Goal: Information Seeking & Learning: Learn about a topic

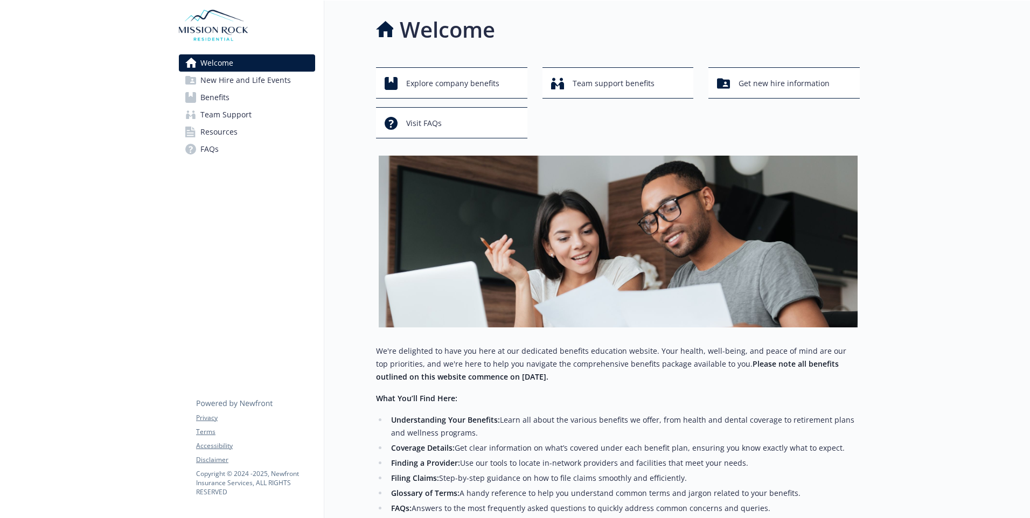
click at [221, 96] on span "Benefits" at bounding box center [214, 97] width 29 height 17
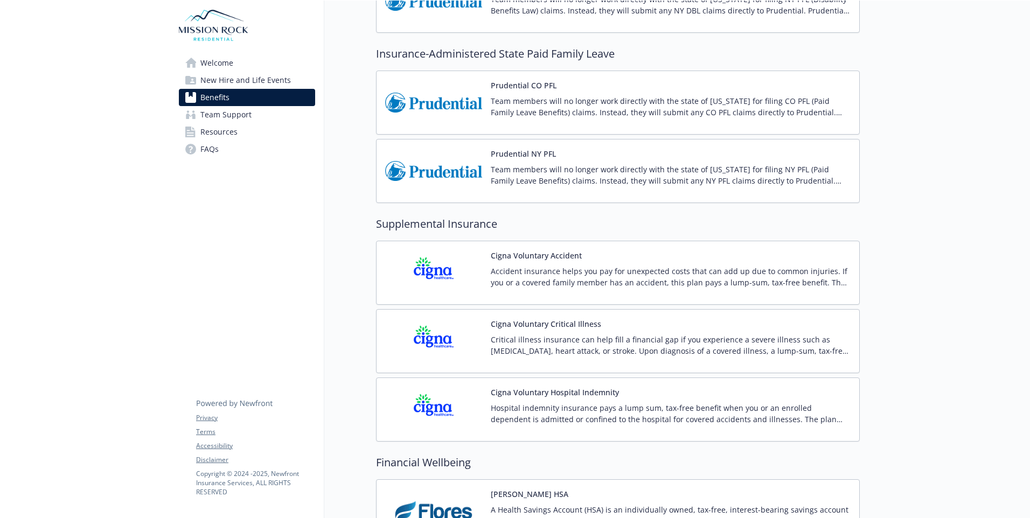
scroll to position [816, 0]
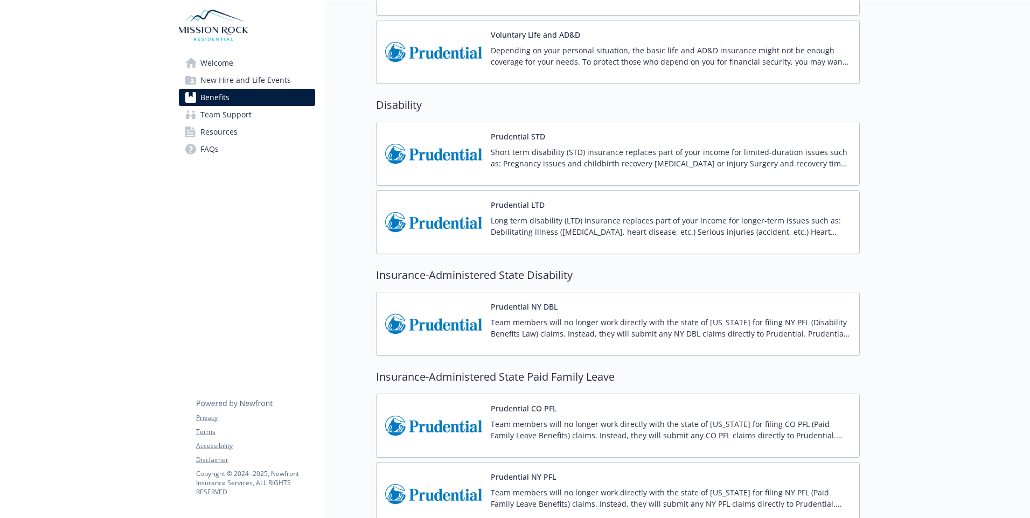
click at [304, 78] on link "New Hire and Life Events" at bounding box center [247, 80] width 136 height 17
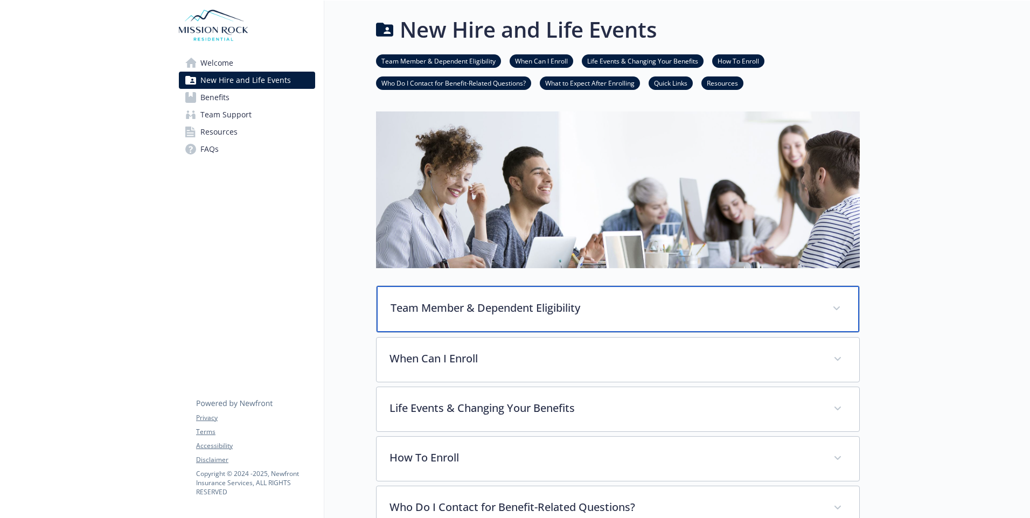
click at [828, 316] on div "Team Member & Dependent Eligibility" at bounding box center [618, 309] width 483 height 46
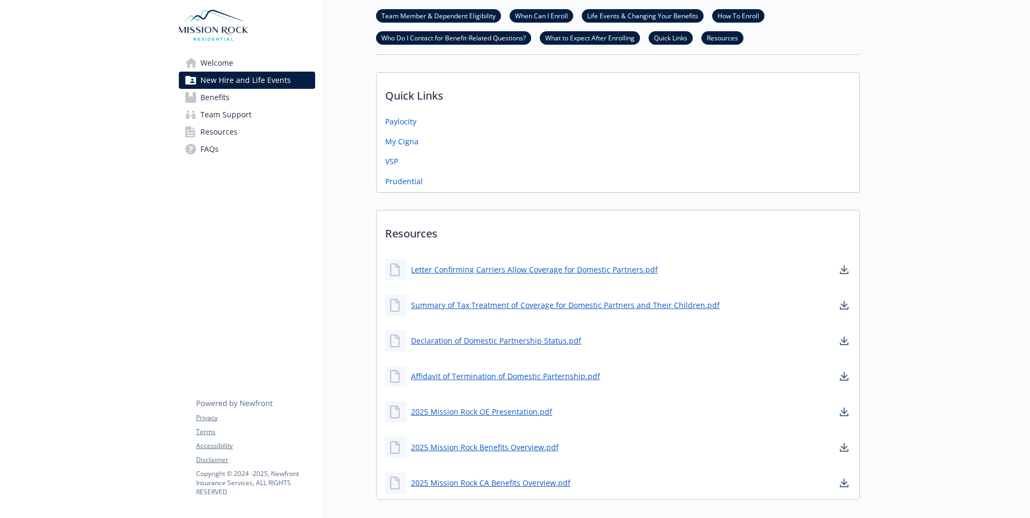
scroll to position [850, 0]
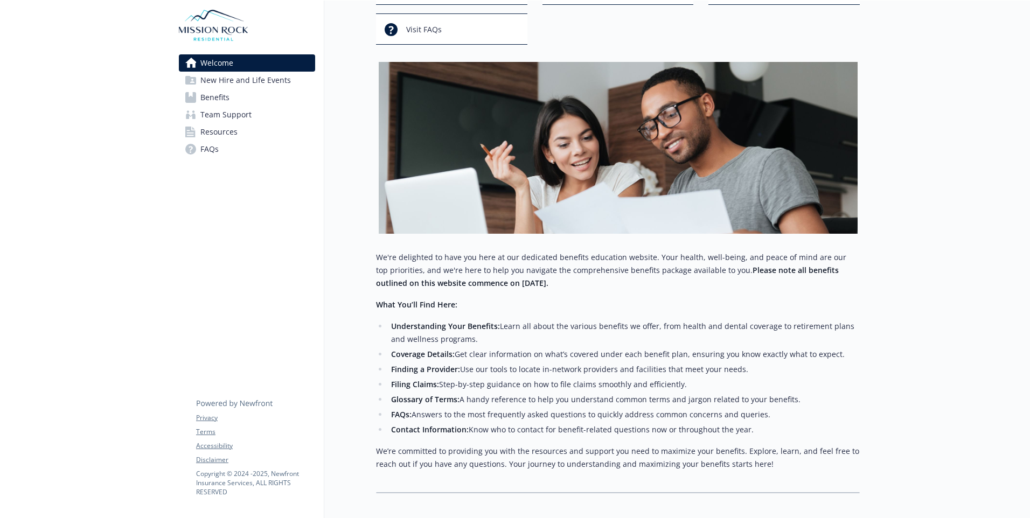
scroll to position [155, 0]
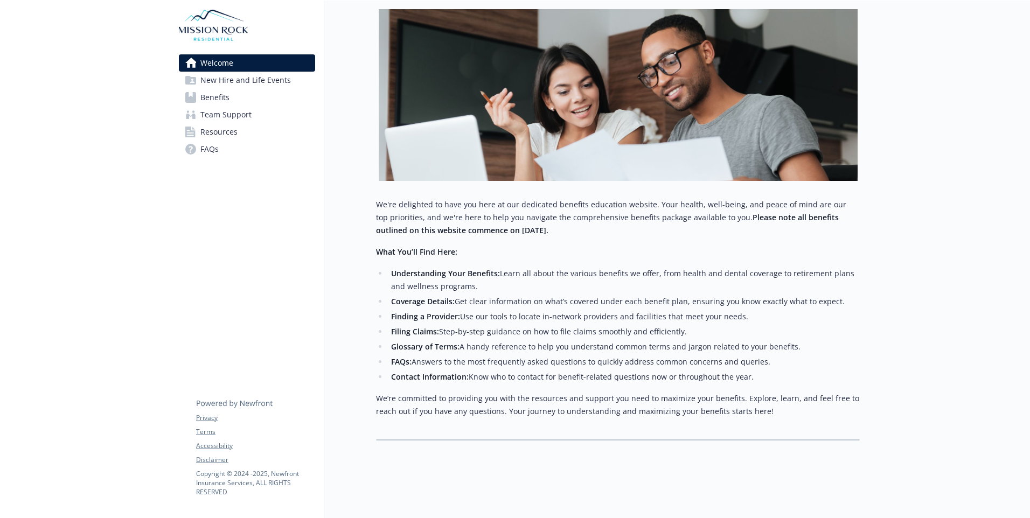
click at [239, 145] on link "FAQs" at bounding box center [247, 149] width 136 height 17
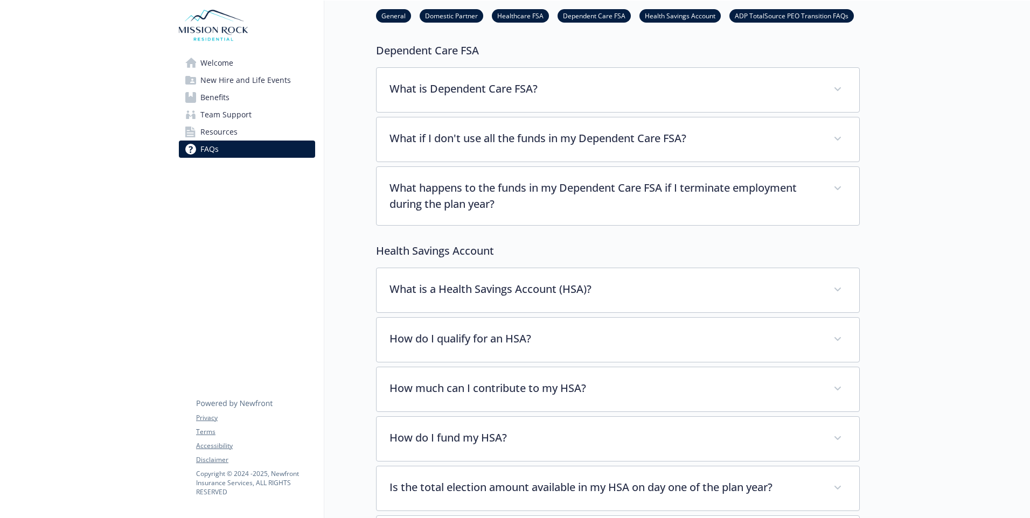
scroll to position [801, 0]
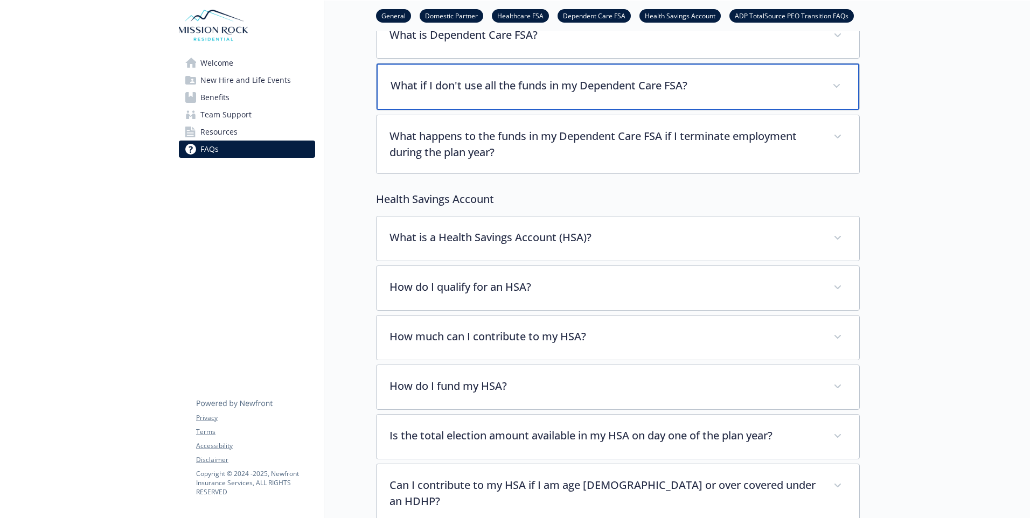
click at [814, 80] on p "What if I don't use all the funds in my Dependent Care FSA?" at bounding box center [605, 86] width 429 height 16
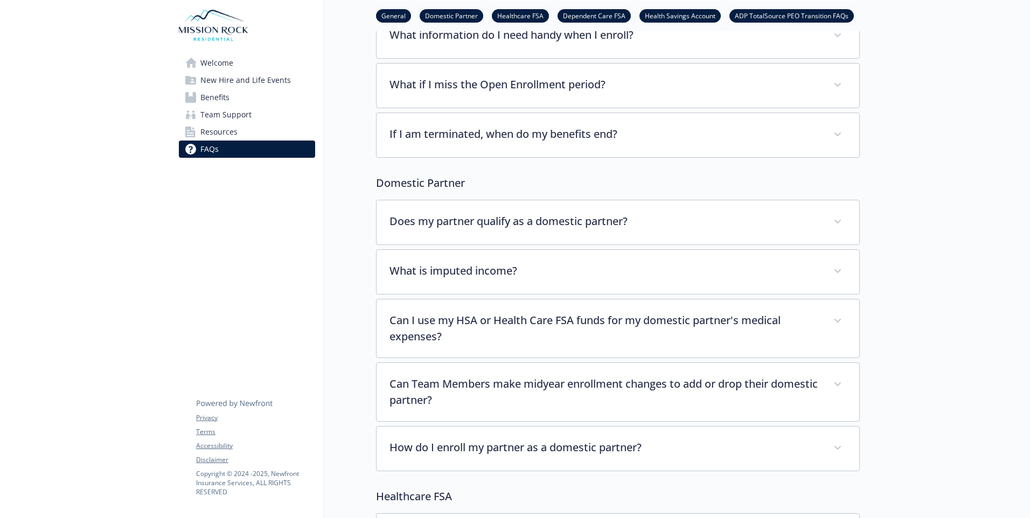
scroll to position [0, 0]
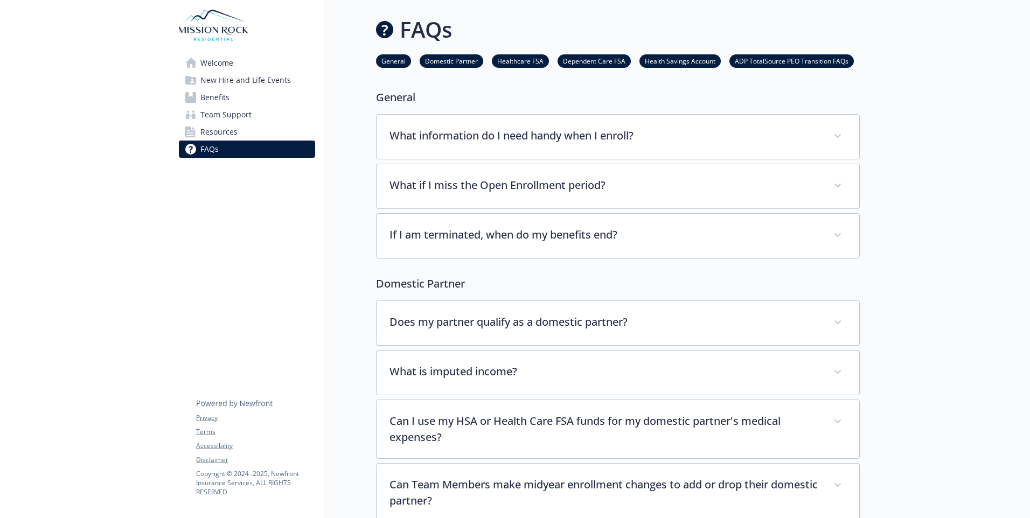
click at [212, 62] on span "Welcome" at bounding box center [216, 62] width 33 height 17
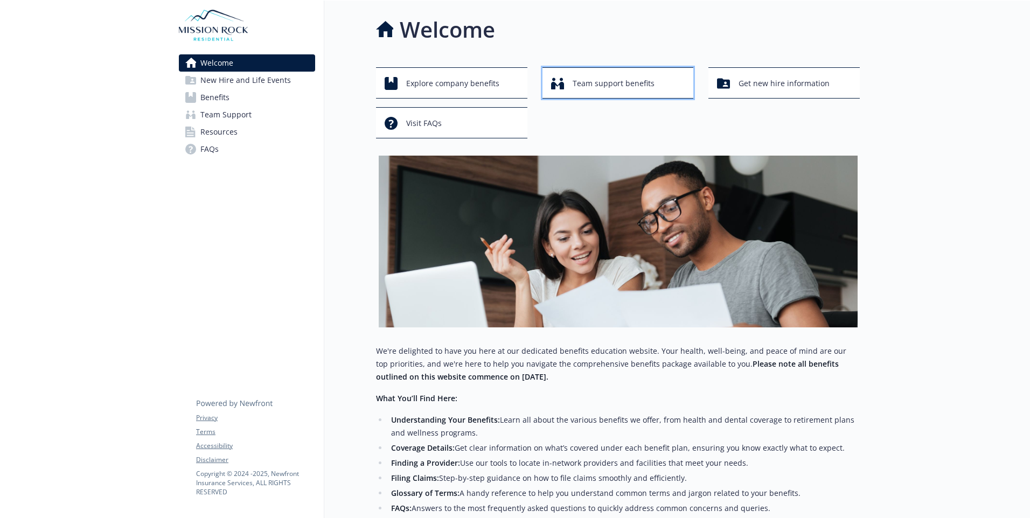
click at [592, 85] on span "Team support benefits" at bounding box center [614, 83] width 82 height 20
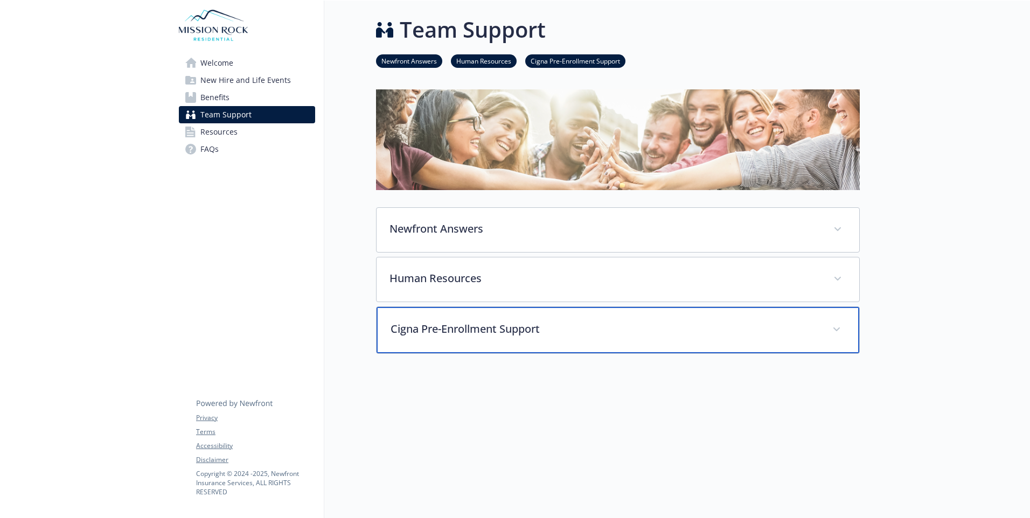
click at [625, 319] on div "Cigna Pre-Enrollment Support" at bounding box center [618, 330] width 483 height 46
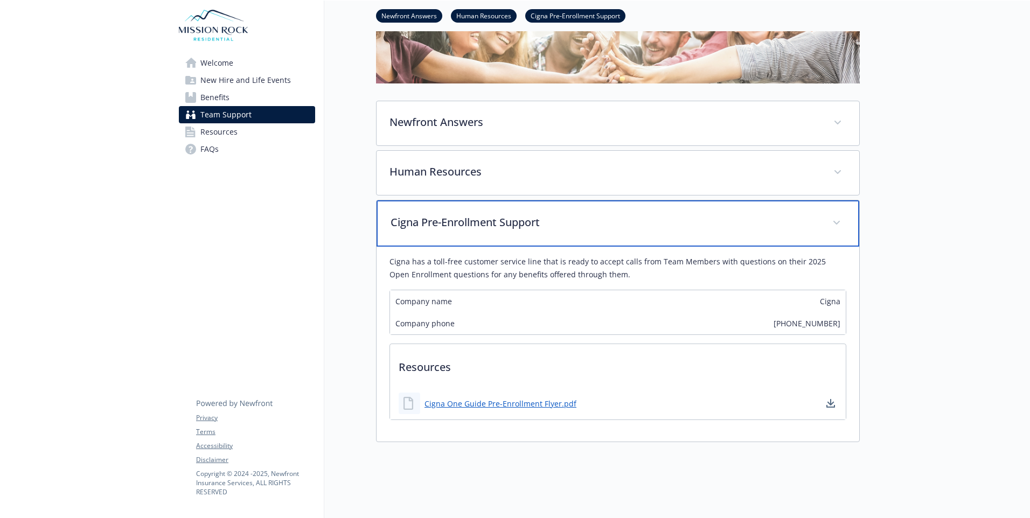
scroll to position [108, 0]
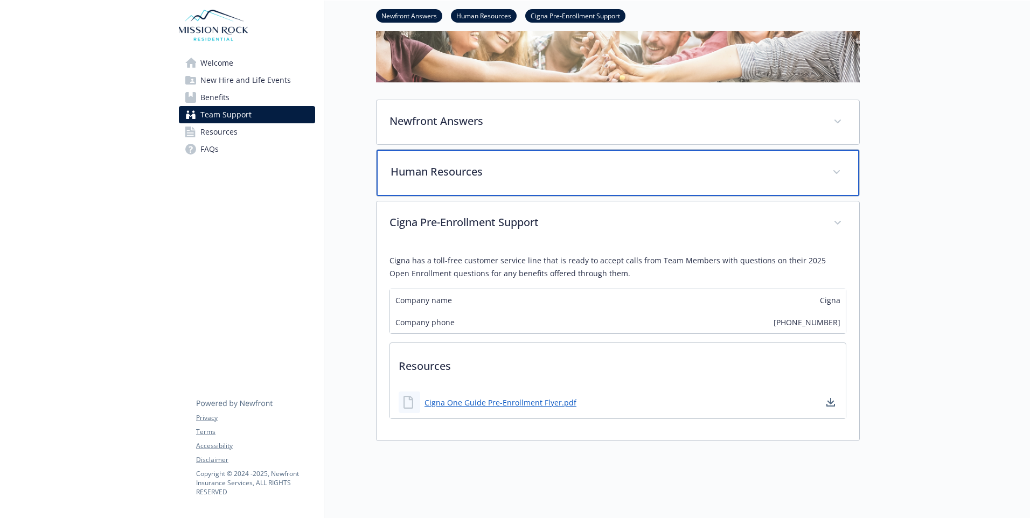
click at [563, 182] on div "Human Resources" at bounding box center [618, 173] width 483 height 46
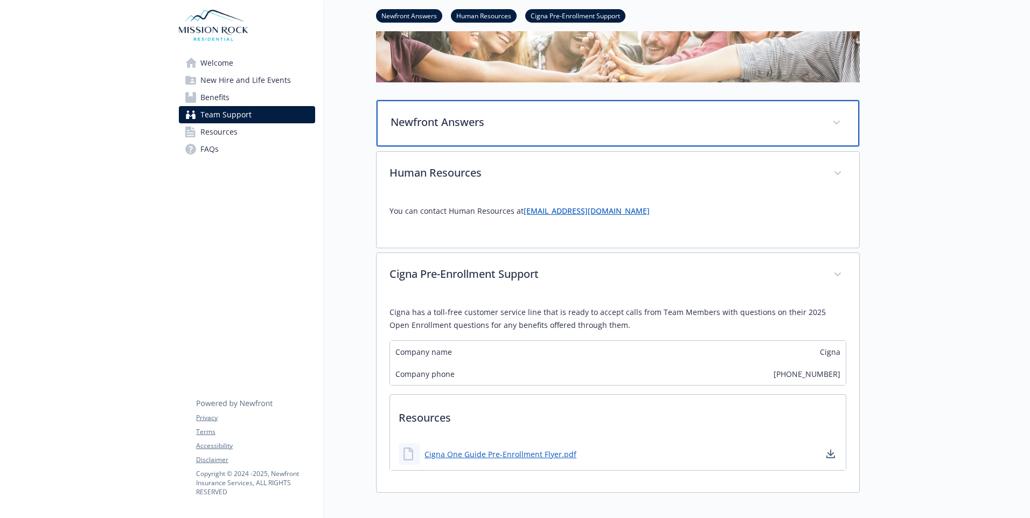
click at [544, 122] on p "Newfront Answers" at bounding box center [605, 122] width 429 height 16
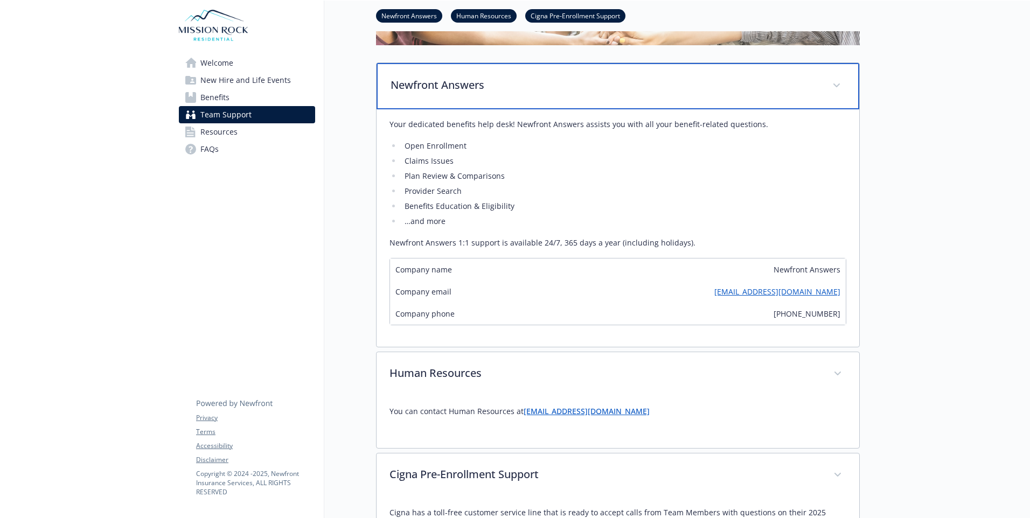
scroll to position [215, 0]
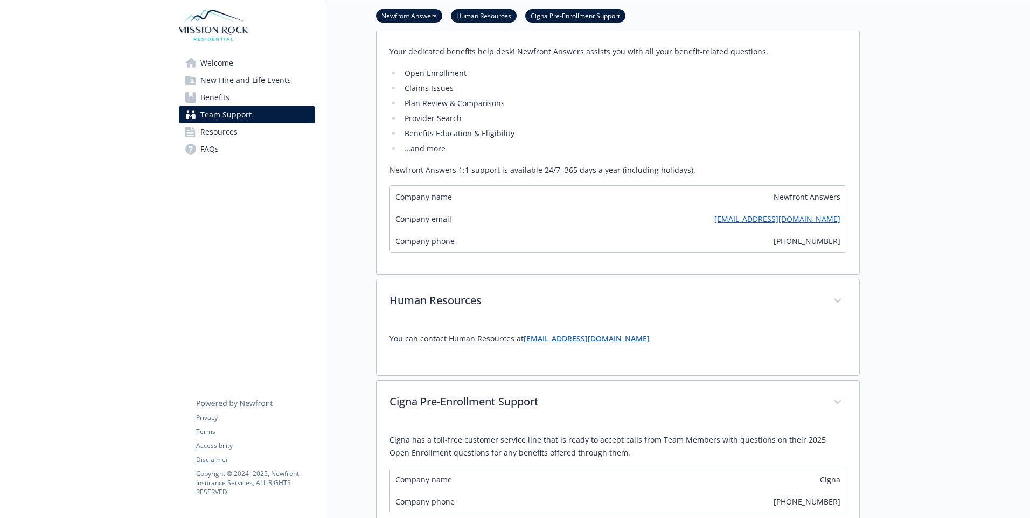
drag, startPoint x: 569, startPoint y: 338, endPoint x: 544, endPoint y: 341, distance: 26.0
click at [544, 341] on link "[EMAIL_ADDRESS][DOMAIN_NAME]" at bounding box center [587, 338] width 126 height 10
click at [222, 116] on span "Team Support" at bounding box center [225, 114] width 51 height 17
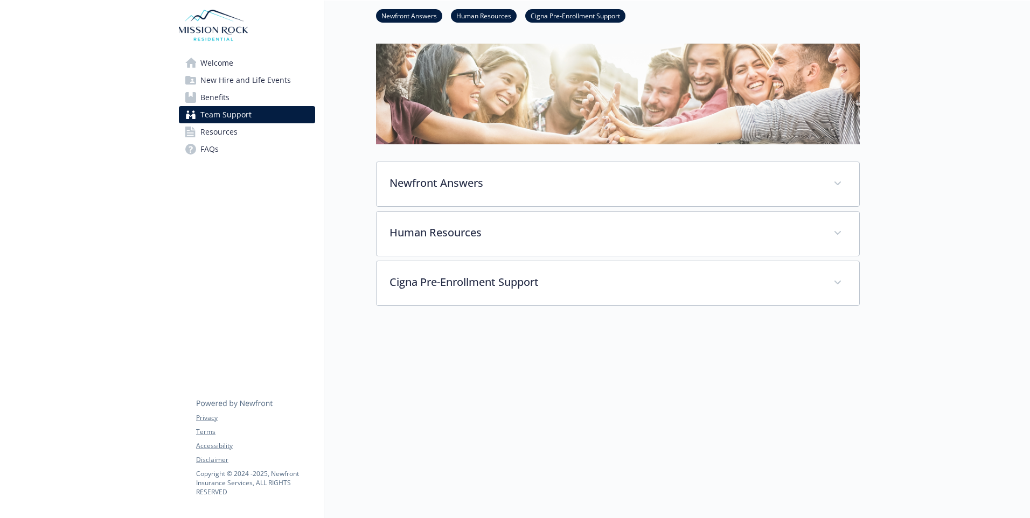
click at [224, 94] on span "Benefits" at bounding box center [214, 97] width 29 height 17
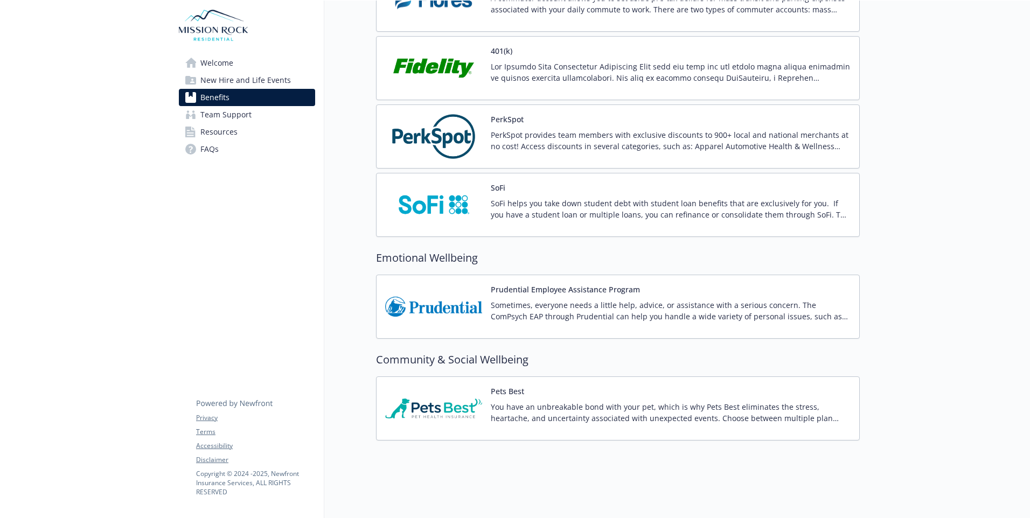
click at [248, 121] on span "Team Support" at bounding box center [225, 114] width 51 height 17
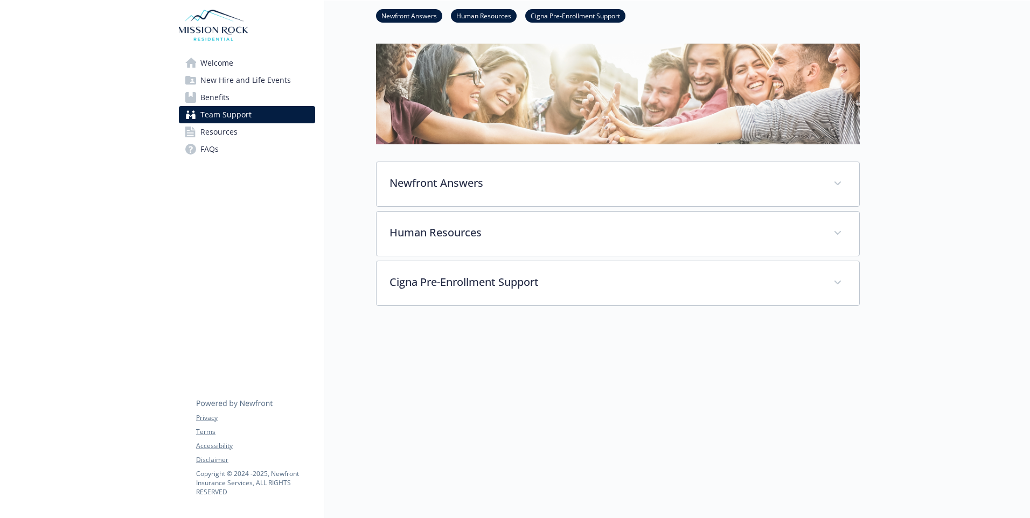
scroll to position [54, 0]
click at [248, 85] on span "New Hire and Life Events" at bounding box center [245, 80] width 91 height 17
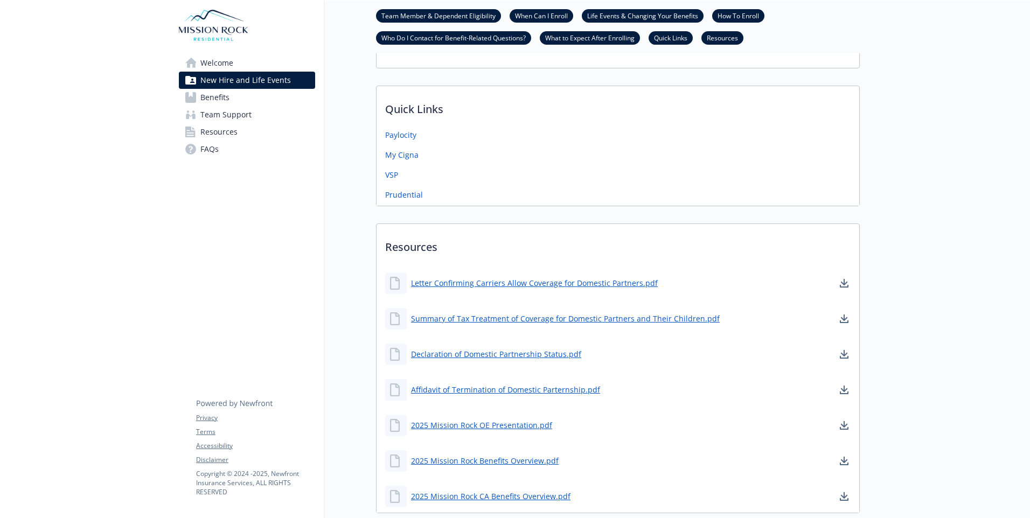
scroll to position [591, 0]
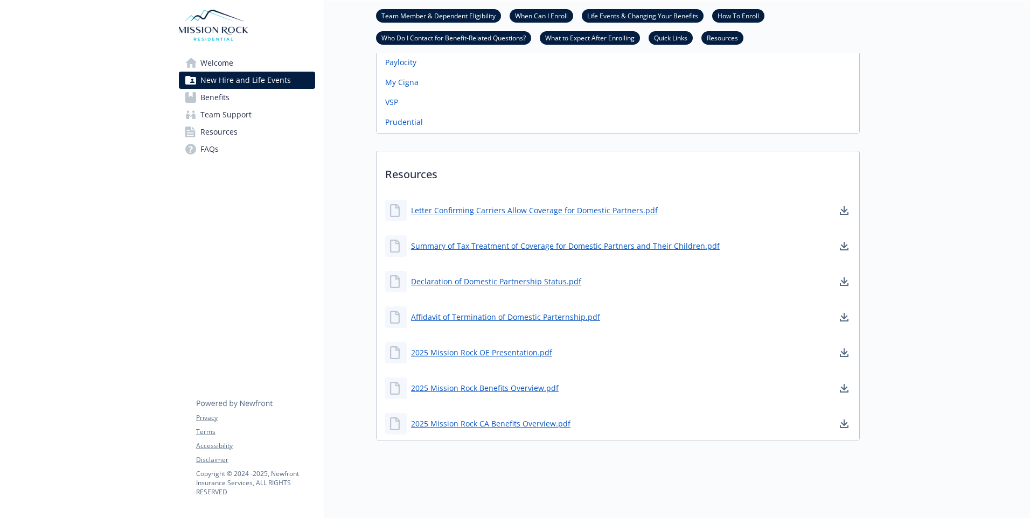
click at [254, 133] on link "Resources" at bounding box center [247, 131] width 136 height 17
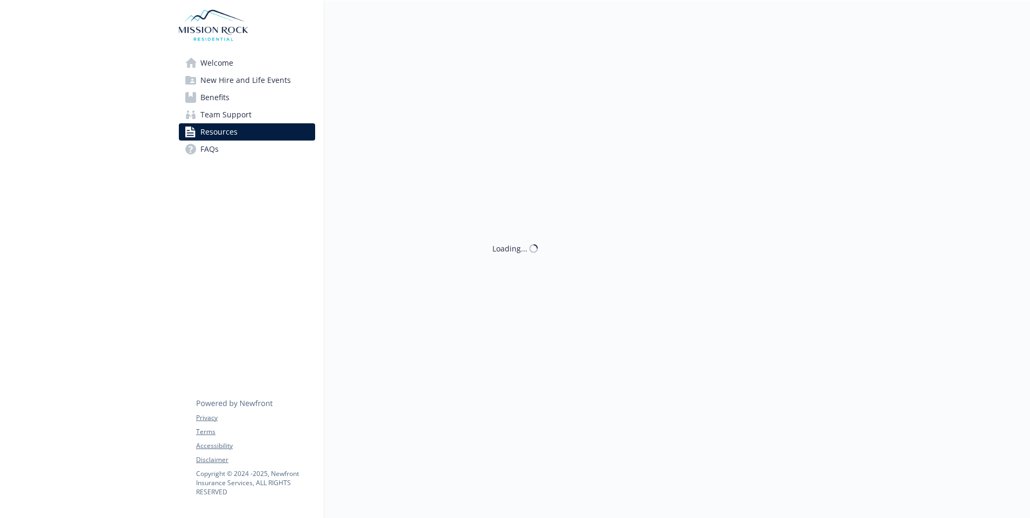
scroll to position [591, 0]
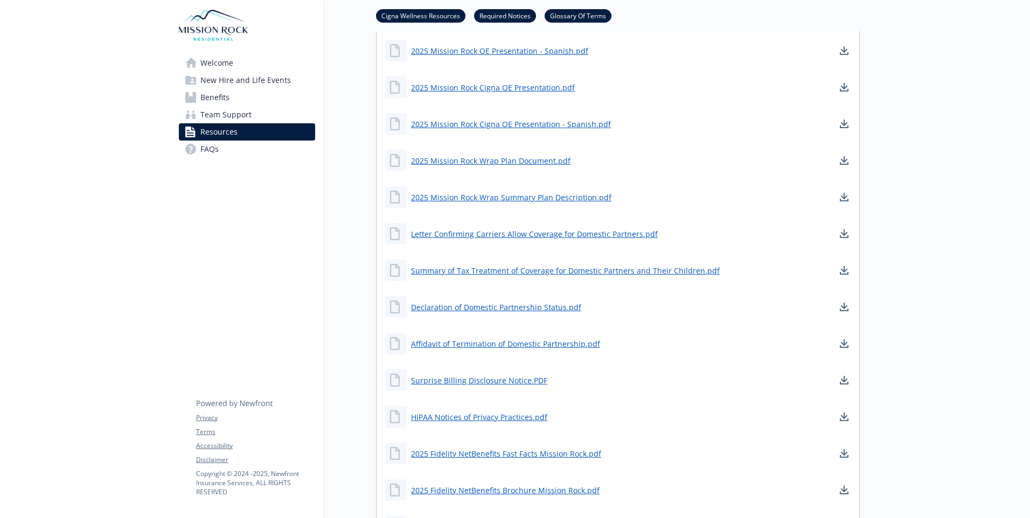
click at [234, 61] on link "Welcome" at bounding box center [247, 62] width 136 height 17
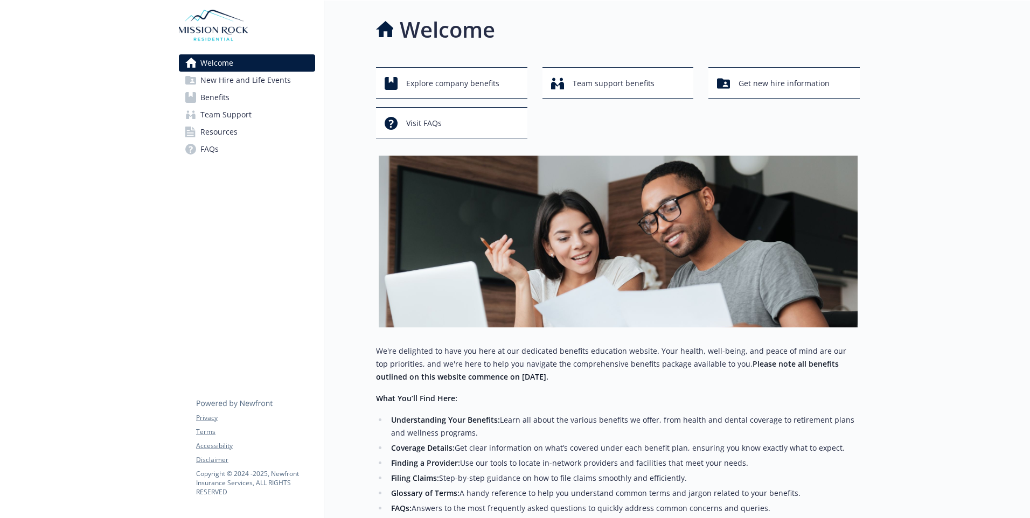
click at [270, 73] on span "New Hire and Life Events" at bounding box center [245, 80] width 91 height 17
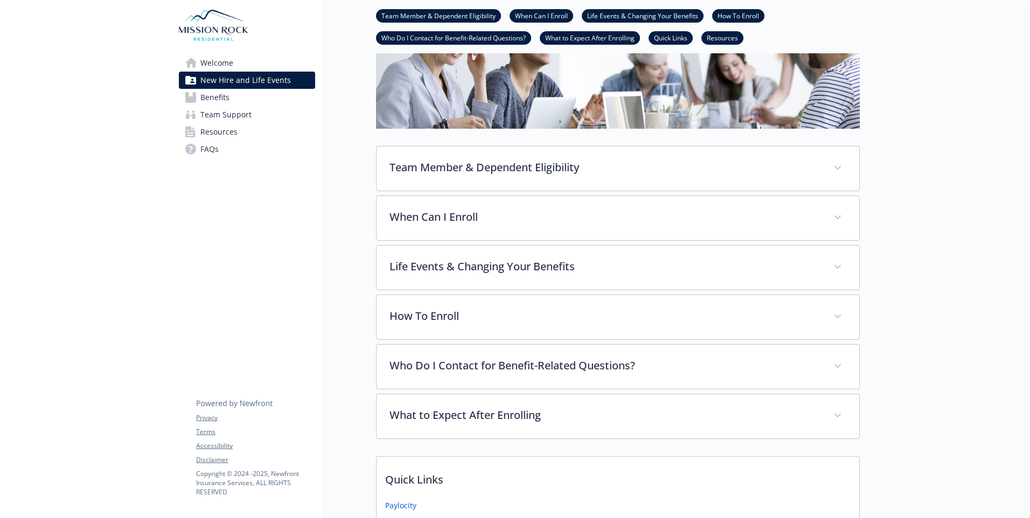
scroll to position [54, 0]
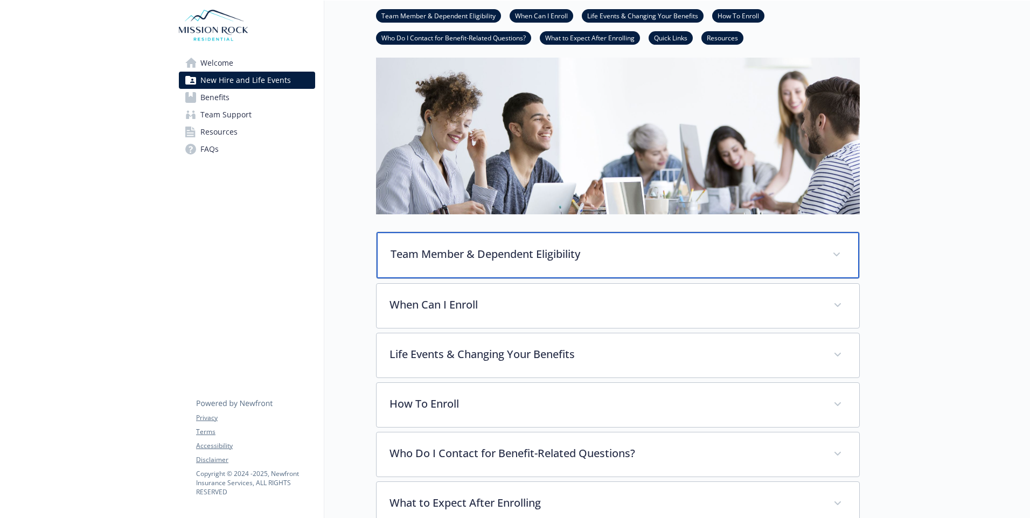
click at [548, 257] on p "Team Member & Dependent Eligibility" at bounding box center [605, 254] width 429 height 16
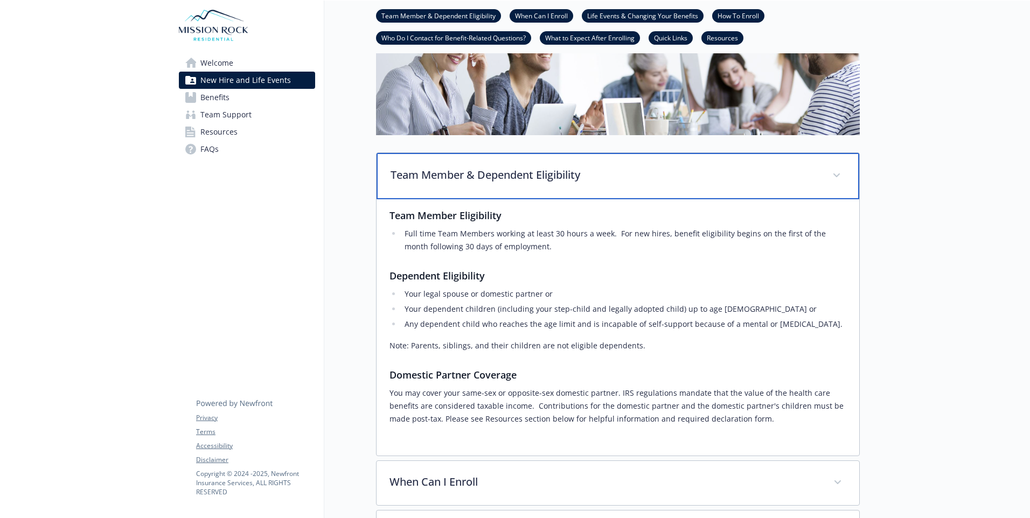
scroll to position [269, 0]
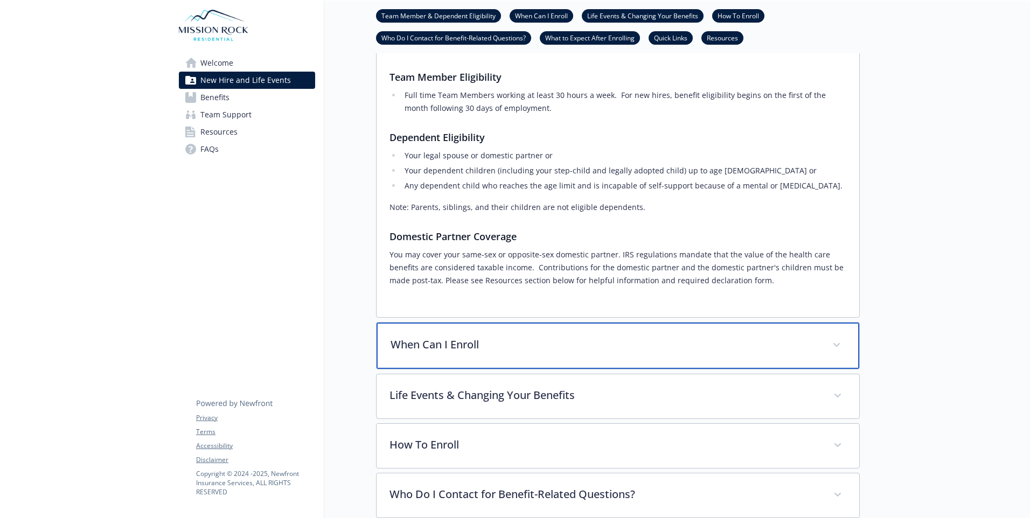
click at [490, 350] on p "When Can I Enroll" at bounding box center [605, 345] width 429 height 16
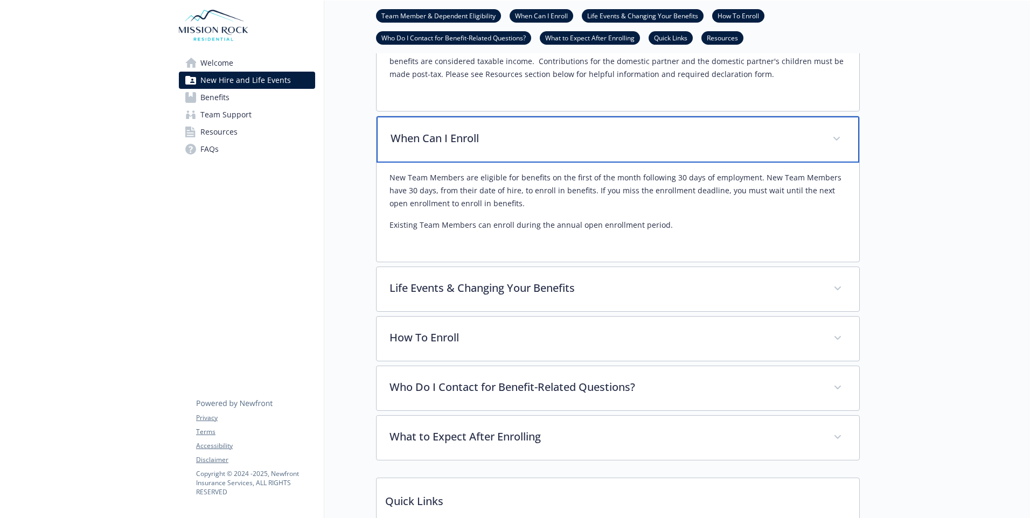
scroll to position [485, 0]
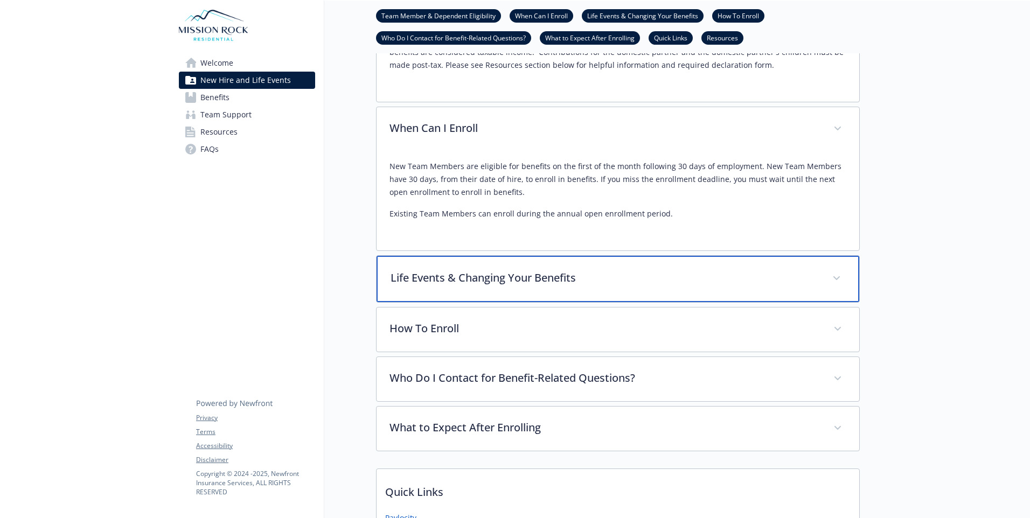
click at [581, 271] on p "Life Events & Changing Your Benefits" at bounding box center [605, 278] width 429 height 16
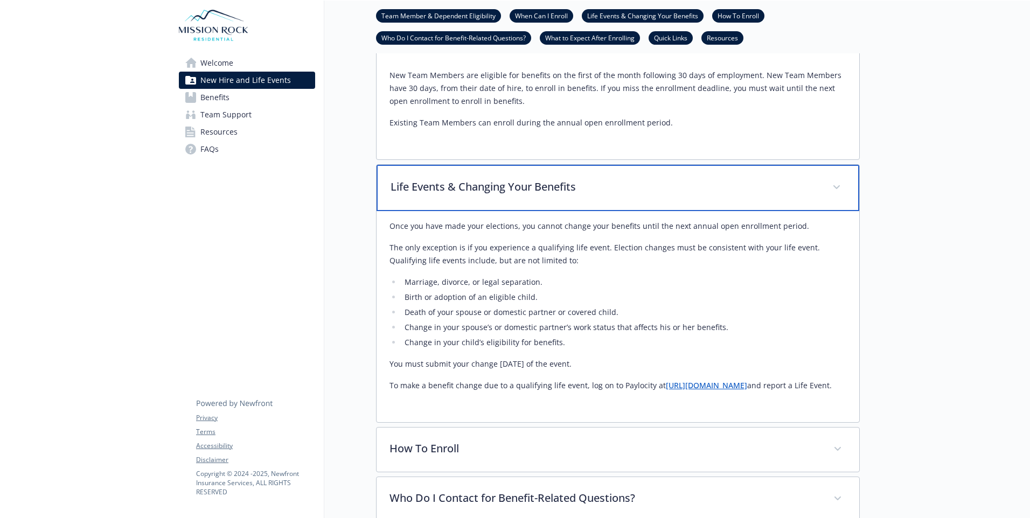
scroll to position [700, 0]
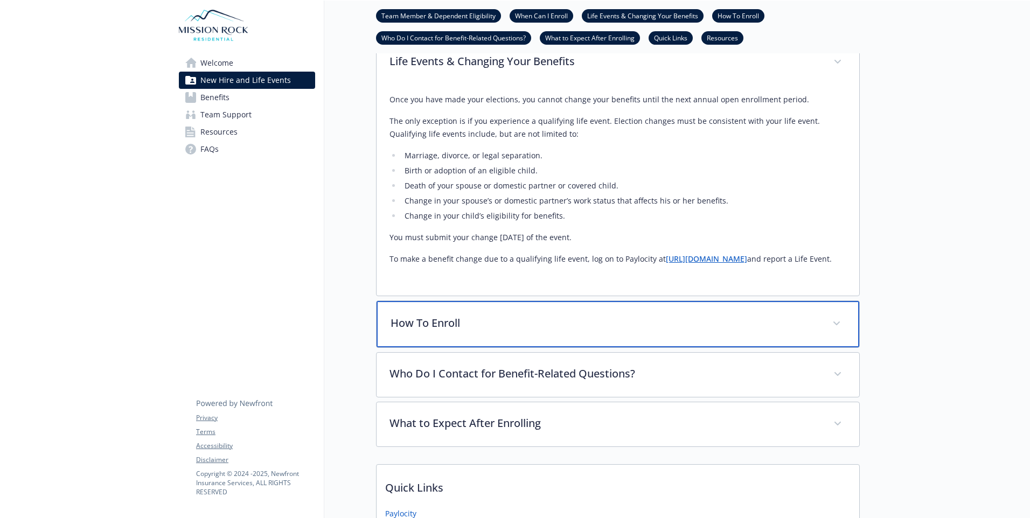
click at [478, 323] on div "How To Enroll" at bounding box center [618, 324] width 483 height 46
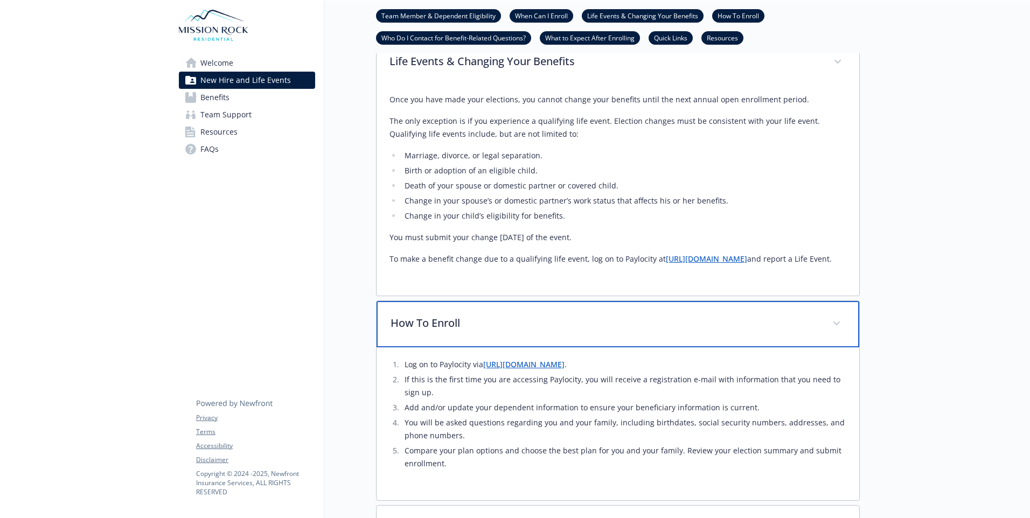
scroll to position [862, 0]
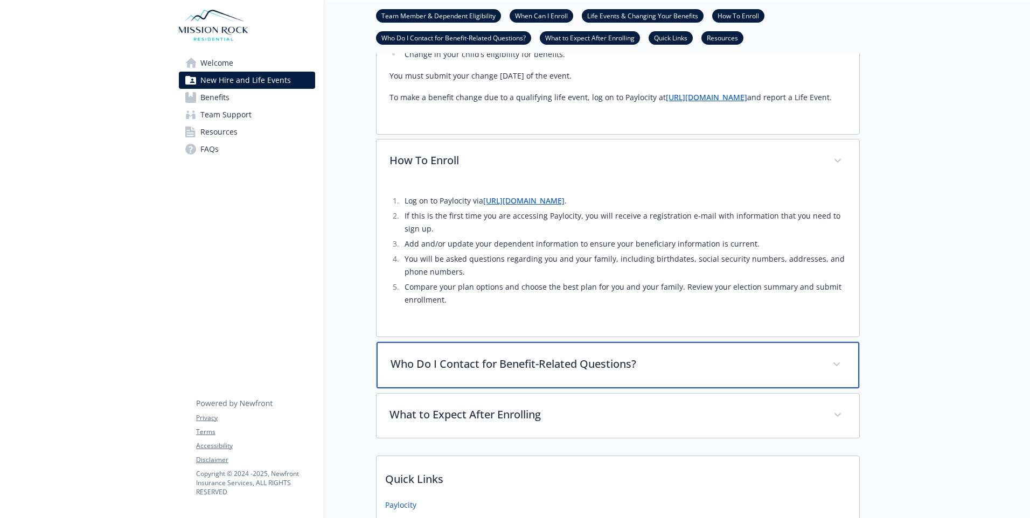
click at [576, 371] on p "Who Do I Contact for Benefit-Related Questions?" at bounding box center [605, 364] width 429 height 16
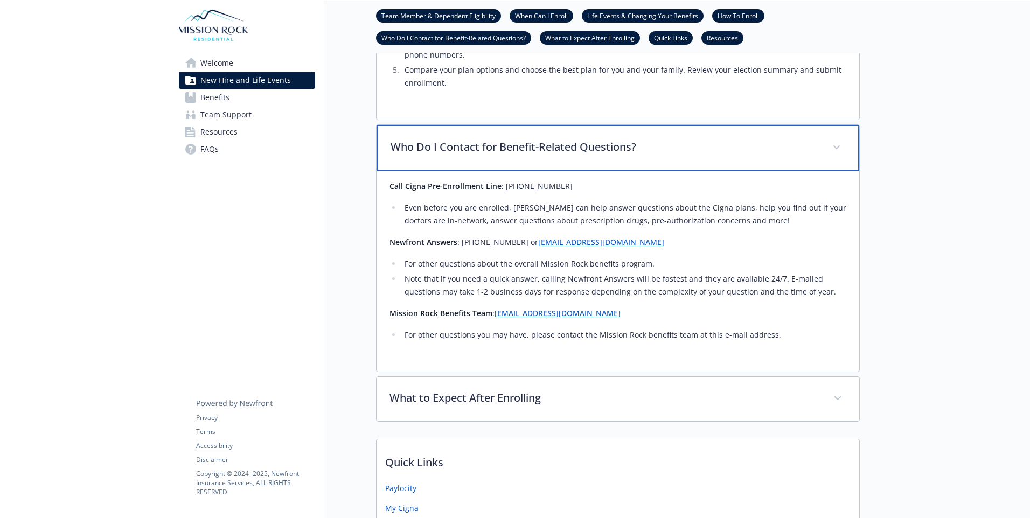
scroll to position [1131, 0]
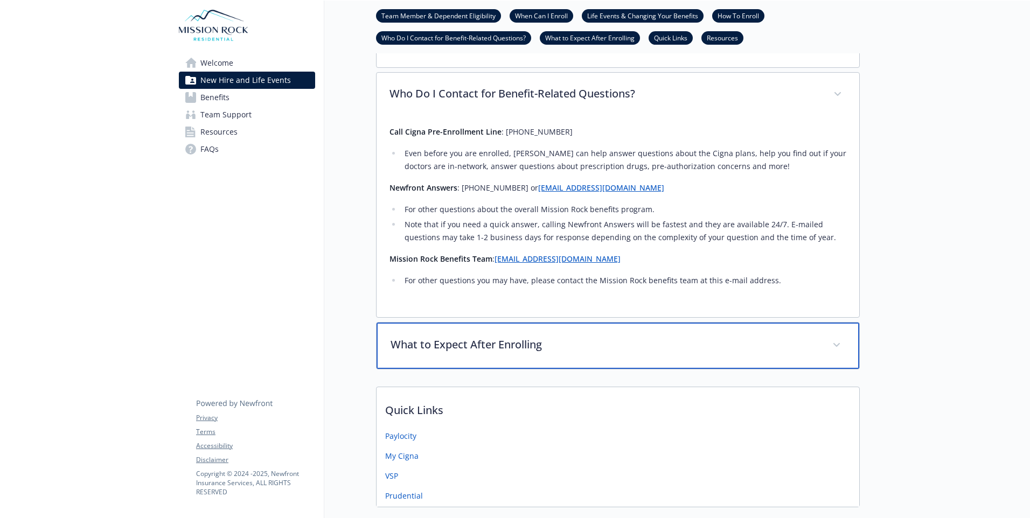
click at [559, 353] on p "What to Expect After Enrolling" at bounding box center [605, 345] width 429 height 16
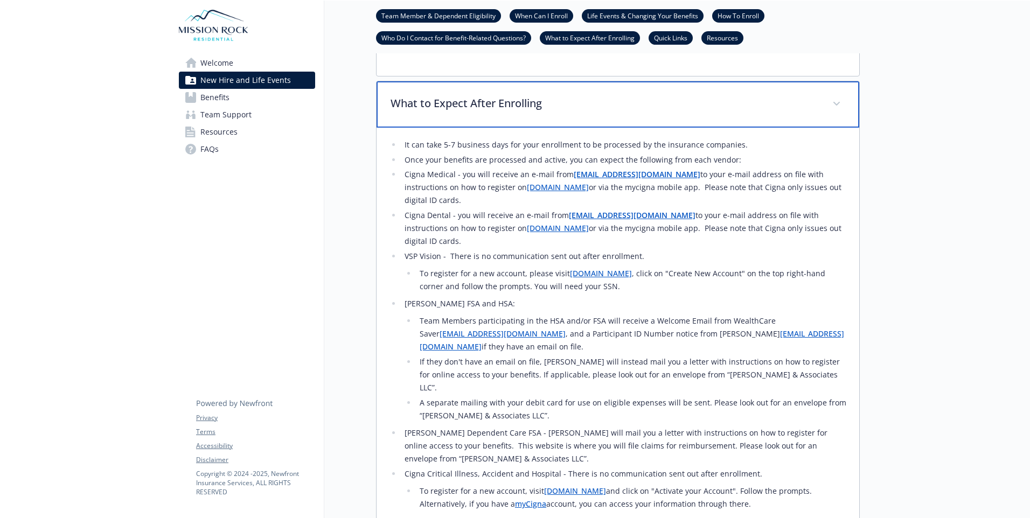
scroll to position [1239, 0]
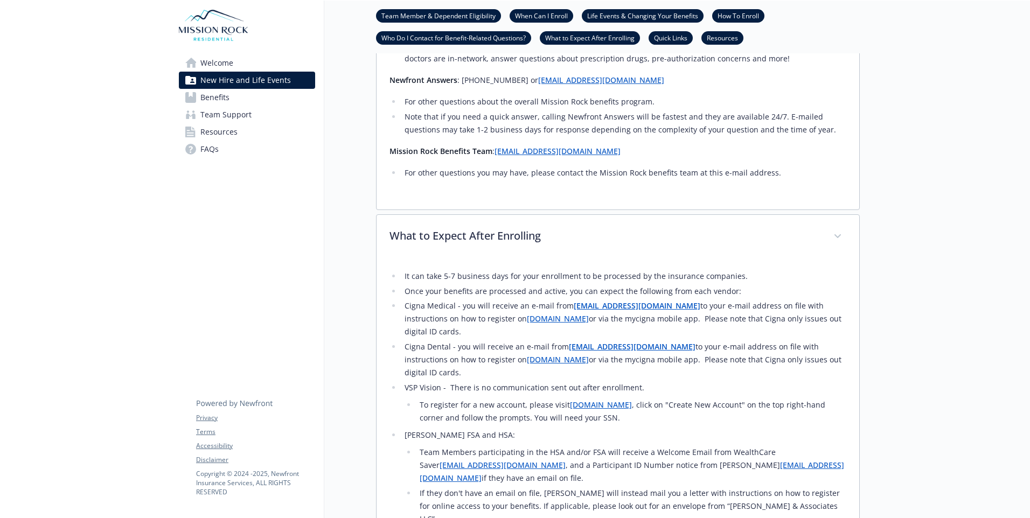
click at [554, 156] on link "[EMAIL_ADDRESS][DOMAIN_NAME]" at bounding box center [558, 151] width 126 height 10
